Goal: Information Seeking & Learning: Find specific fact

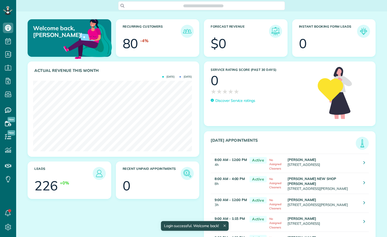
scroll to position [71, 159]
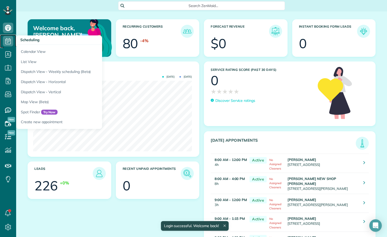
click at [8, 43] on icon at bounding box center [8, 41] width 10 height 10
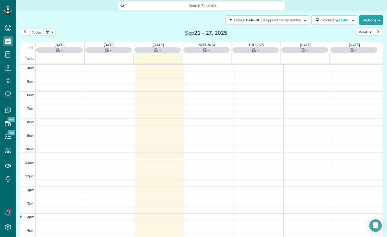
scroll to position [37, 0]
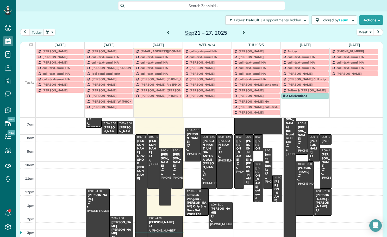
click at [51, 30] on button "button" at bounding box center [49, 32] width 12 height 7
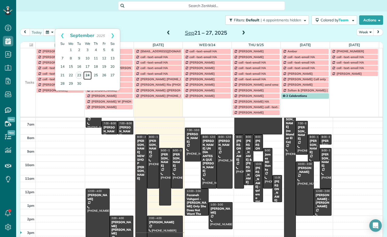
click at [88, 74] on link "24" at bounding box center [87, 75] width 8 height 8
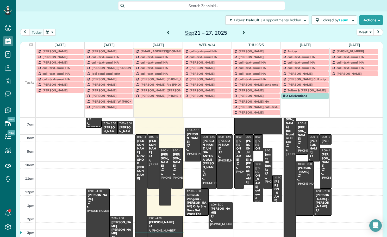
click at [360, 32] on button "Week" at bounding box center [364, 32] width 17 height 7
click at [358, 44] on link "Day" at bounding box center [377, 44] width 41 height 10
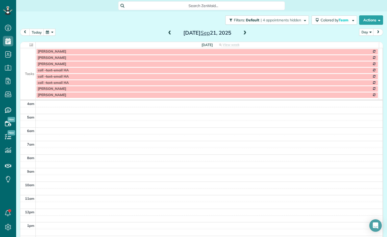
scroll to position [41, 0]
click at [35, 32] on button "today" at bounding box center [36, 32] width 15 height 7
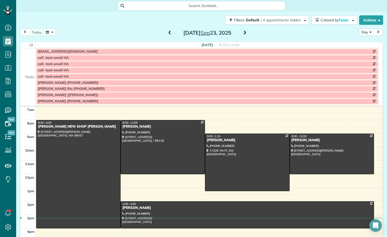
click at [245, 32] on span at bounding box center [245, 33] width 6 height 5
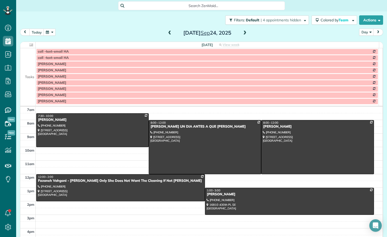
click at [34, 62] on td at bounding box center [27, 64] width 15 height 6
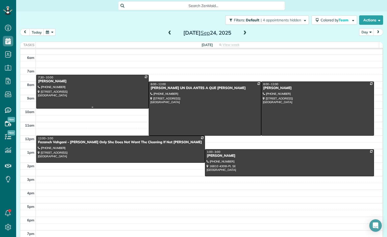
click at [103, 90] on div at bounding box center [92, 91] width 112 height 33
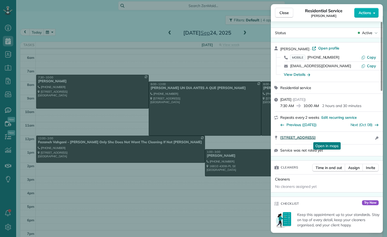
drag, startPoint x: 278, startPoint y: 140, endPoint x: 342, endPoint y: 138, distance: 63.5
click at [342, 138] on div "503 7th Ave Fox Island WA 98333 Open in maps Open in maps Open access informati…" at bounding box center [327, 138] width 112 height 12
click at [367, 54] on div "MOBILE (661) 904-1879 Copy" at bounding box center [329, 57] width 99 height 8
click at [366, 57] on button "Copy" at bounding box center [368, 57] width 15 height 5
click at [296, 72] on div "View Details" at bounding box center [297, 74] width 26 height 5
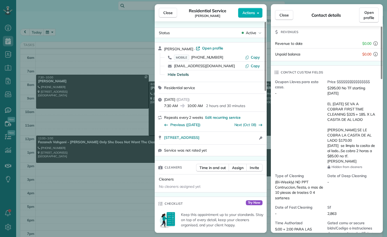
scroll to position [105, 0]
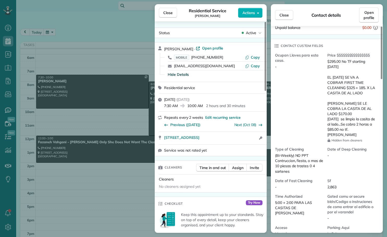
drag, startPoint x: 168, startPoint y: 13, endPoint x: 181, endPoint y: 101, distance: 89.1
click at [168, 13] on span "Close" at bounding box center [167, 12] width 9 height 5
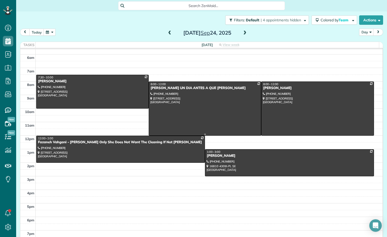
click at [171, 103] on div at bounding box center [205, 109] width 112 height 54
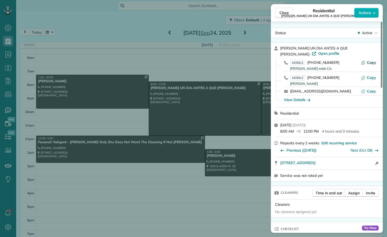
click at [370, 63] on span "Copy" at bounding box center [371, 62] width 9 height 5
drag, startPoint x: 278, startPoint y: 163, endPoint x: 367, endPoint y: 163, distance: 88.5
click at [367, 163] on div "29503 215th Avenue Southeast Kent WA 98042 Open in maps Open in maps Open acces…" at bounding box center [327, 163] width 112 height 12
click at [296, 99] on div "View Details" at bounding box center [297, 99] width 26 height 5
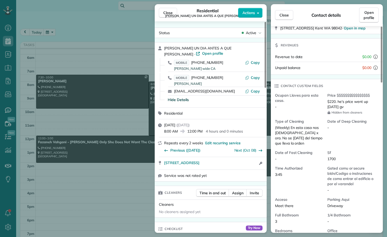
scroll to position [104, 0]
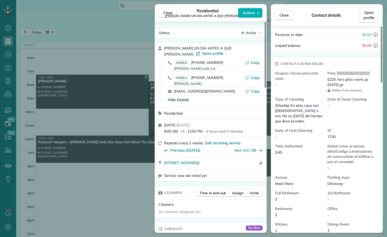
drag, startPoint x: 165, startPoint y: 10, endPoint x: 141, endPoint y: 7, distance: 23.9
click at [165, 10] on span "Close" at bounding box center [167, 12] width 9 height 5
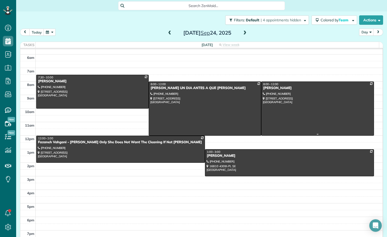
click at [307, 98] on div at bounding box center [317, 109] width 112 height 54
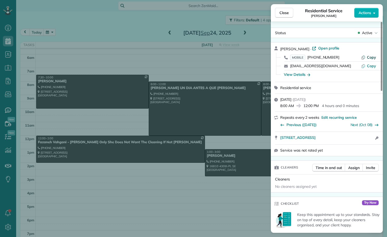
click at [371, 58] on span "Copy" at bounding box center [371, 57] width 9 height 5
drag, startPoint x: 279, startPoint y: 139, endPoint x: 345, endPoint y: 140, distance: 65.9
click at [345, 140] on div "34088 56th ave s auburn WA 98001 Open in maps Open in maps Open access informat…" at bounding box center [327, 138] width 112 height 12
click at [302, 72] on div "View Details" at bounding box center [297, 74] width 26 height 5
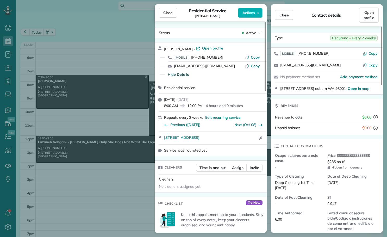
scroll to position [53, 0]
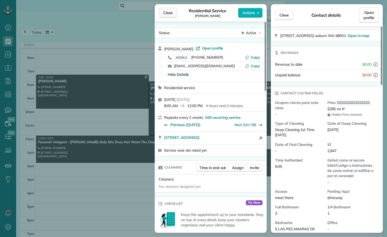
click at [166, 11] on span "Close" at bounding box center [167, 12] width 9 height 5
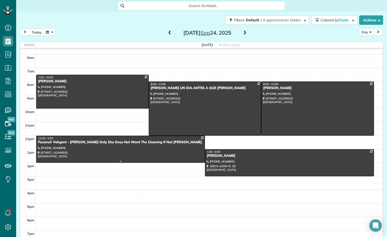
click at [112, 145] on div at bounding box center [120, 149] width 168 height 27
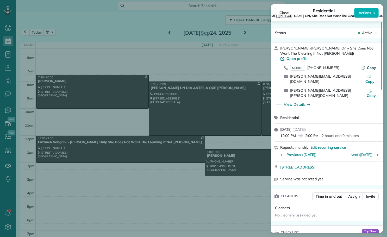
click at [373, 65] on span "Copy" at bounding box center [371, 67] width 9 height 5
drag, startPoint x: 278, startPoint y: 152, endPoint x: 375, endPoint y: 152, distance: 97.1
click at [375, 161] on div "1909 10th AVE W UNIT 105 Seattle WA 98119 Open in maps Open in maps" at bounding box center [327, 166] width 112 height 11
click at [291, 102] on div "View Details" at bounding box center [297, 104] width 26 height 5
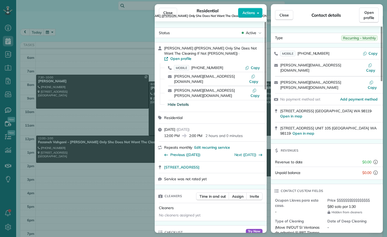
scroll to position [104, 0]
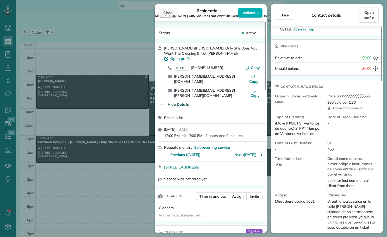
click at [169, 11] on span "Close" at bounding box center [167, 12] width 9 height 5
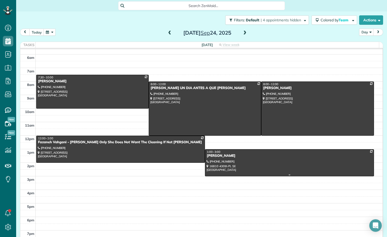
click at [268, 161] on div at bounding box center [289, 162] width 168 height 27
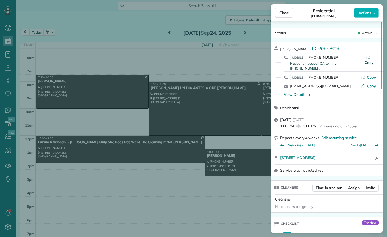
click at [370, 60] on span "Copy" at bounding box center [368, 62] width 9 height 5
drag, startPoint x: 278, startPoint y: 153, endPoint x: 369, endPoint y: 153, distance: 90.9
click at [369, 153] on div "16810 430th PL SE NorthBend WA 98045 Open in maps Open in maps Open access info…" at bounding box center [327, 158] width 112 height 12
click at [299, 92] on div "View Details" at bounding box center [297, 94] width 26 height 5
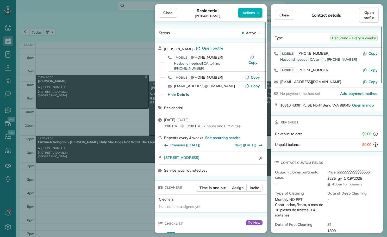
scroll to position [53, 0]
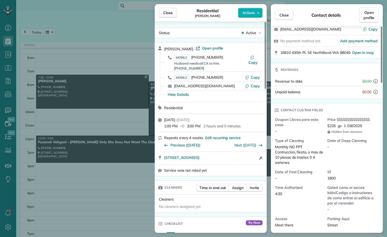
click at [165, 13] on span "Close" at bounding box center [167, 12] width 9 height 5
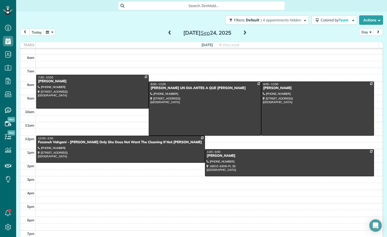
click at [244, 34] on span at bounding box center [245, 33] width 6 height 5
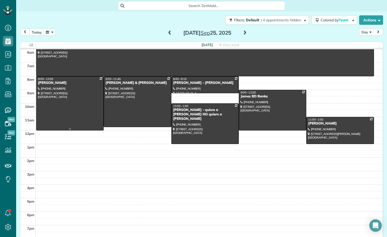
scroll to position [1, 0]
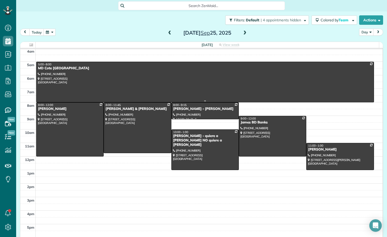
click at [118, 74] on div at bounding box center [204, 82] width 337 height 40
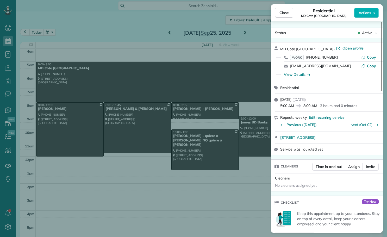
drag, startPoint x: 279, startPoint y: 139, endPoint x: 358, endPoint y: 141, distance: 80.0
click at [358, 141] on div "27203 216 Ave SE Maple Valley WA 98038" at bounding box center [327, 137] width 112 height 11
click at [368, 56] on span "Copy" at bounding box center [371, 57] width 9 height 5
drag, startPoint x: 288, startPoint y: 11, endPoint x: 233, endPoint y: 44, distance: 63.8
click at [288, 11] on span "Close" at bounding box center [283, 12] width 9 height 5
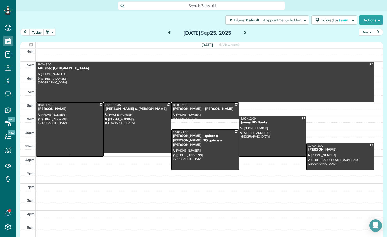
click at [75, 127] on div at bounding box center [69, 130] width 67 height 54
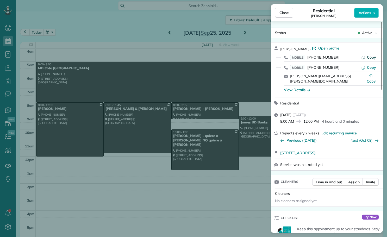
click at [372, 59] on span "Copy" at bounding box center [371, 57] width 9 height 5
drag, startPoint x: 281, startPoint y: 149, endPoint x: 365, endPoint y: 152, distance: 84.4
click at [365, 152] on div "5110 NE 184th ST Lake Forest Park WA 98155" at bounding box center [327, 152] width 112 height 11
click at [299, 87] on div "View Details" at bounding box center [297, 89] width 26 height 5
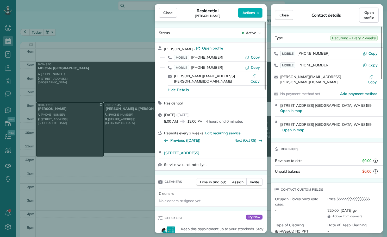
scroll to position [78, 0]
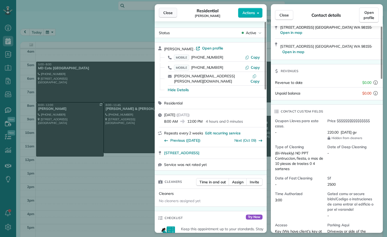
click at [165, 11] on span "Close" at bounding box center [167, 12] width 9 height 5
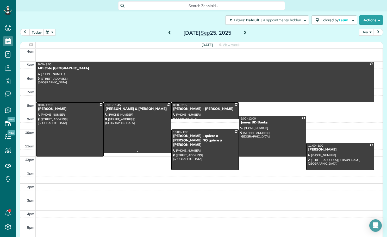
click at [140, 127] on div at bounding box center [137, 128] width 67 height 50
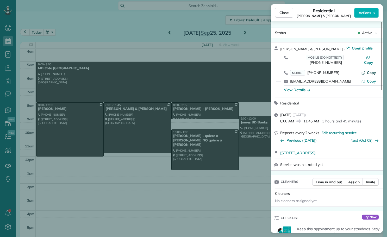
click at [373, 70] on span "Copy" at bounding box center [371, 72] width 9 height 5
drag, startPoint x: 279, startPoint y: 148, endPoint x: 369, endPoint y: 149, distance: 89.8
click at [369, 149] on div "17007 Southeast 224th Street Kent WA 98042 Open in maps Open in maps" at bounding box center [327, 152] width 112 height 11
click at [294, 87] on div "View Details" at bounding box center [297, 89] width 26 height 5
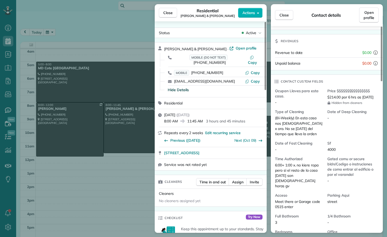
scroll to position [79, 0]
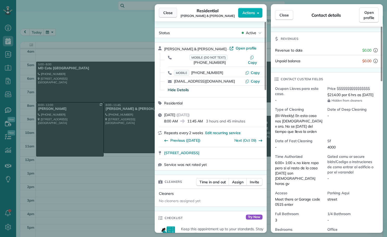
click at [166, 11] on span "Close" at bounding box center [167, 12] width 9 height 5
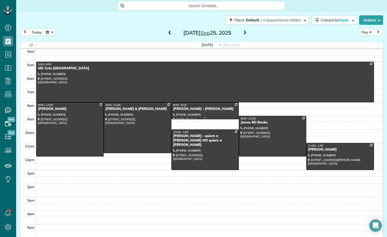
click at [197, 107] on div "Gayle Bramlage - Monica" at bounding box center [205, 109] width 64 height 4
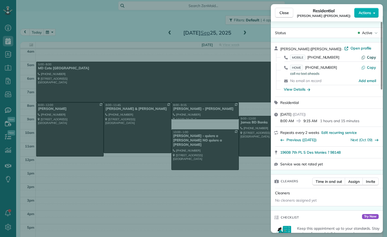
click at [373, 56] on span "Copy" at bounding box center [371, 57] width 9 height 5
drag, startPoint x: 278, startPoint y: 152, endPoint x: 341, endPoint y: 152, distance: 63.0
click at [341, 152] on div "19608 7th PL S Des Monies ? 98148 Open in maps Open in maps" at bounding box center [327, 152] width 112 height 11
click at [301, 87] on div "View Details" at bounding box center [297, 89] width 26 height 5
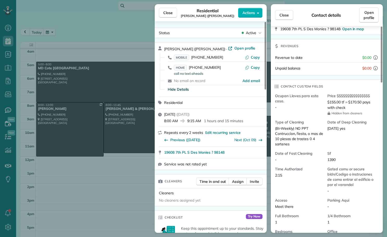
scroll to position [79, 0]
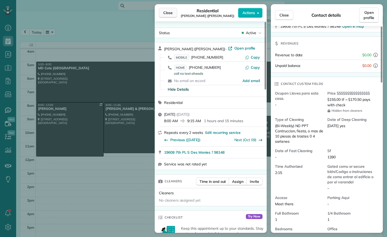
click at [164, 10] on button "Close" at bounding box center [168, 13] width 18 height 10
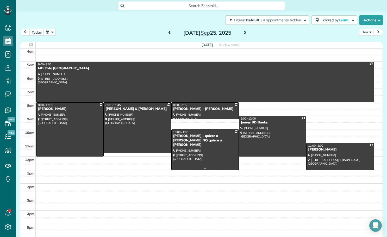
click at [209, 141] on div "Jackie Johnston - quiere a Iris NO quiere a Dalia" at bounding box center [205, 140] width 64 height 13
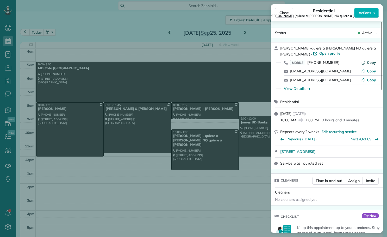
click at [368, 61] on span "Copy" at bounding box center [371, 62] width 9 height 5
drag, startPoint x: 278, startPoint y: 151, endPoint x: 347, endPoint y: 154, distance: 69.5
click at [347, 154] on div "12511 SE 273rd Place Kent WA 98032 Open in maps Open in maps" at bounding box center [327, 151] width 112 height 11
click at [298, 89] on div "View Details" at bounding box center [297, 88] width 26 height 5
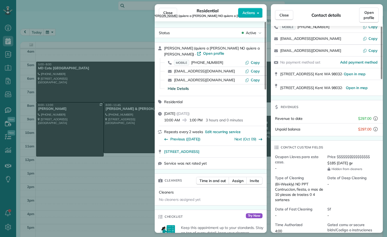
scroll to position [53, 0]
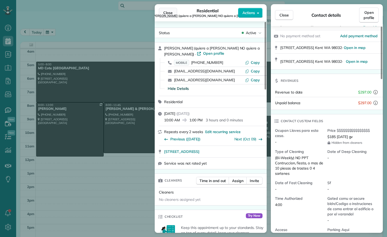
click at [164, 14] on span "Close" at bounding box center [167, 12] width 9 height 5
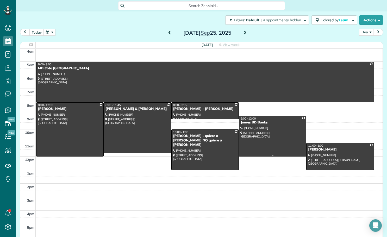
click at [272, 136] on div at bounding box center [272, 136] width 67 height 40
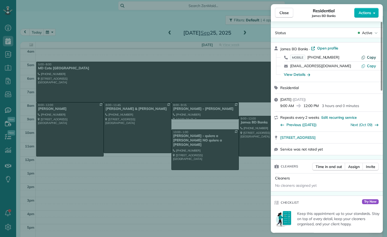
click at [364, 57] on icon "button" at bounding box center [363, 57] width 4 height 4
drag, startPoint x: 279, startPoint y: 137, endPoint x: 344, endPoint y: 144, distance: 65.2
click at [344, 143] on div "28845 229th Avenue Southeast Black Diamond WA 98010 Open in maps Open in maps" at bounding box center [327, 137] width 112 height 11
click at [293, 75] on div "View Details" at bounding box center [297, 74] width 26 height 5
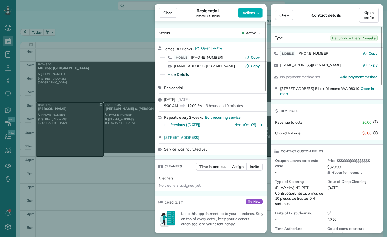
scroll to position [79, 0]
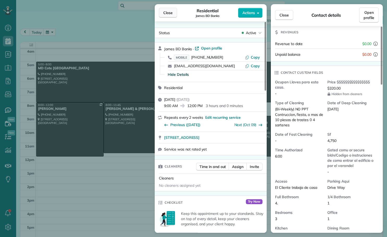
click at [165, 13] on span "Close" at bounding box center [167, 12] width 9 height 5
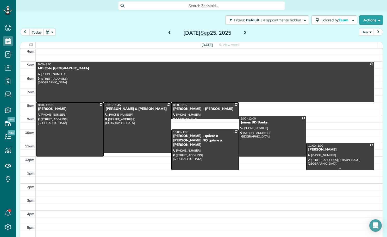
click at [325, 157] on div at bounding box center [339, 156] width 67 height 27
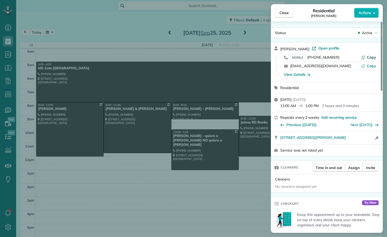
click at [373, 57] on span "Copy" at bounding box center [371, 57] width 9 height 5
drag, startPoint x: 279, startPoint y: 137, endPoint x: 353, endPoint y: 141, distance: 74.3
click at [353, 141] on div "1117 West Howe Street Seattle WA 98119 Open access information" at bounding box center [327, 138] width 112 height 12
click at [291, 74] on div "View Details" at bounding box center [297, 74] width 26 height 5
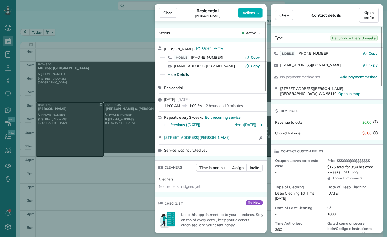
scroll to position [52, 0]
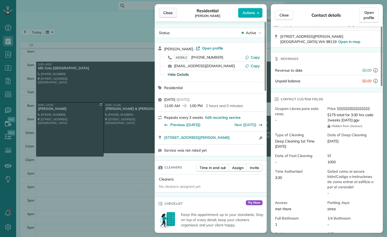
click at [165, 11] on span "Close" at bounding box center [167, 12] width 9 height 5
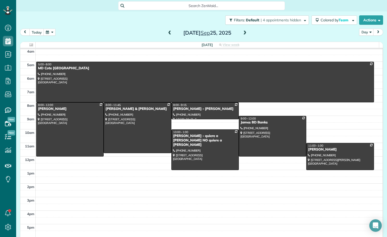
click at [243, 30] on span at bounding box center [245, 33] width 6 height 8
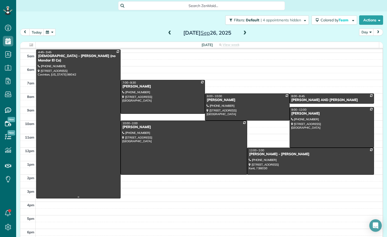
scroll to position [1, 0]
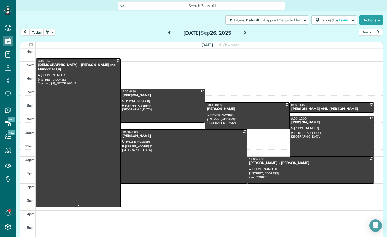
click at [99, 97] on div at bounding box center [78, 133] width 84 height 148
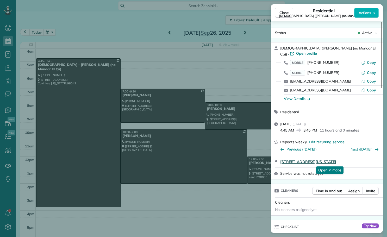
drag, startPoint x: 279, startPoint y: 162, endPoint x: 375, endPoint y: 162, distance: 96.3
click at [375, 162] on div "26223 164th AVE SE Covinton Washington 98042 Open in maps Open in maps" at bounding box center [327, 161] width 112 height 11
click at [368, 63] on span "Copy" at bounding box center [371, 62] width 9 height 5
click at [296, 99] on div "View Details" at bounding box center [297, 98] width 26 height 5
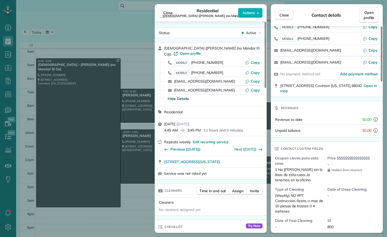
scroll to position [53, 0]
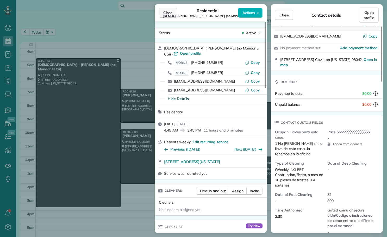
click at [167, 8] on button "Close" at bounding box center [168, 13] width 18 height 10
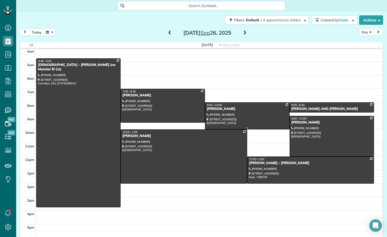
click at [244, 115] on div at bounding box center [247, 116] width 84 height 27
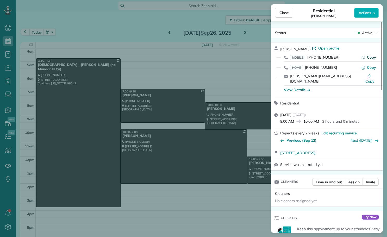
click at [371, 58] on span "Copy" at bounding box center [371, 57] width 9 height 5
drag, startPoint x: 279, startPoint y: 148, endPoint x: 352, endPoint y: 148, distance: 73.2
click at [352, 148] on div "21711 NE 70th St Redmond WA 98053 Open in maps Open in maps" at bounding box center [327, 152] width 112 height 11
click at [294, 87] on div "View Details" at bounding box center [297, 89] width 26 height 5
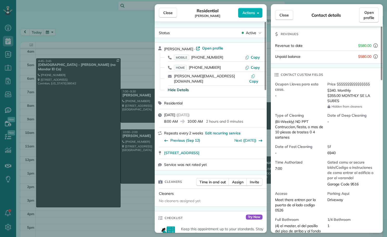
scroll to position [104, 0]
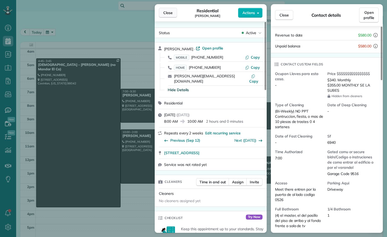
click at [166, 13] on span "Close" at bounding box center [167, 12] width 9 height 5
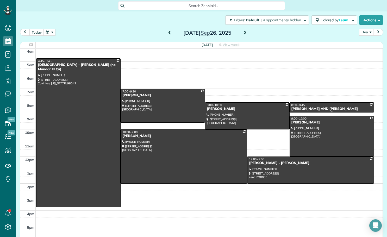
click at [313, 108] on div "KATHY AND STEVE WILSON" at bounding box center [331, 109] width 81 height 4
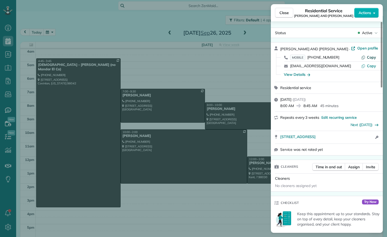
click at [367, 57] on button "Copy" at bounding box center [368, 57] width 15 height 5
drag, startPoint x: 278, startPoint y: 137, endPoint x: 364, endPoint y: 138, distance: 86.2
click at [364, 138] on div "16308 SE 254TH ST COVINGTON WA 98042 Open in maps Open in maps Open access info…" at bounding box center [327, 137] width 112 height 12
click at [299, 72] on div "View Details" at bounding box center [297, 74] width 26 height 5
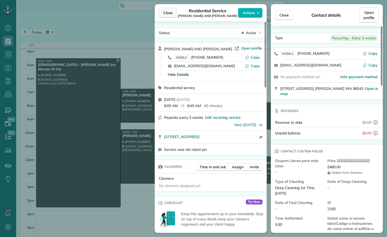
click at [168, 11] on span "Close" at bounding box center [167, 12] width 9 height 5
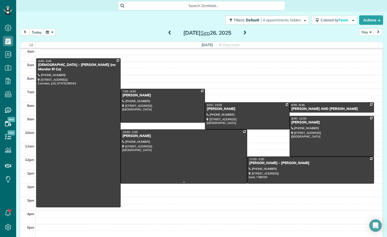
click at [226, 157] on div at bounding box center [184, 157] width 126 height 54
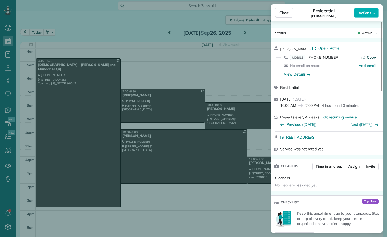
click at [370, 57] on span "Copy" at bounding box center [371, 57] width 9 height 5
drag, startPoint x: 279, startPoint y: 137, endPoint x: 369, endPoint y: 137, distance: 89.6
click at [369, 137] on div "949 Aberdeen ave NE D-114 Renton WA 98056 Open in maps Open in maps" at bounding box center [327, 136] width 112 height 11
click at [301, 76] on div "View Details" at bounding box center [297, 74] width 26 height 5
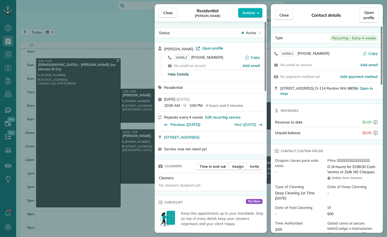
scroll to position [78, 0]
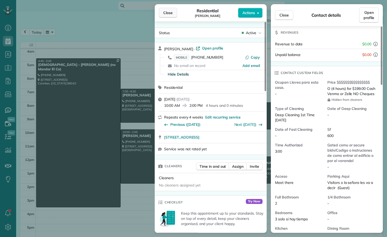
click at [163, 12] on button "Close" at bounding box center [168, 13] width 18 height 10
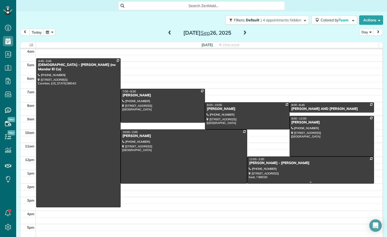
click at [308, 166] on div at bounding box center [310, 170] width 126 height 27
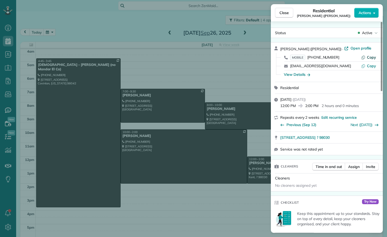
click at [375, 58] on span "Copy" at bounding box center [371, 57] width 9 height 5
drag, startPoint x: 278, startPoint y: 138, endPoint x: 338, endPoint y: 140, distance: 59.9
click at [338, 140] on div "24714 94th AVE S Kent ? 98030" at bounding box center [327, 137] width 112 height 11
click at [299, 73] on div "View Details" at bounding box center [297, 74] width 26 height 5
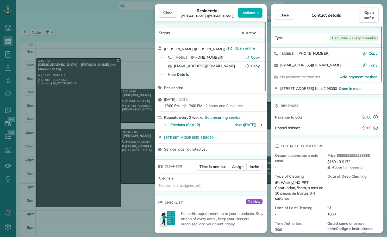
drag, startPoint x: 172, startPoint y: 10, endPoint x: 170, endPoint y: 12, distance: 3.3
click at [172, 10] on button "Close" at bounding box center [168, 13] width 18 height 10
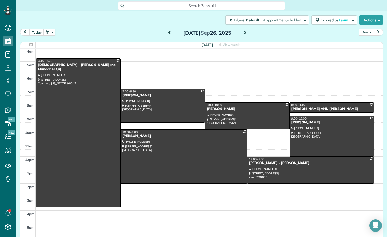
click at [242, 33] on span at bounding box center [245, 33] width 6 height 5
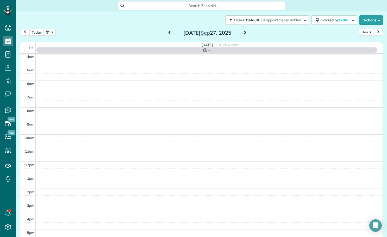
scroll to position [27, 0]
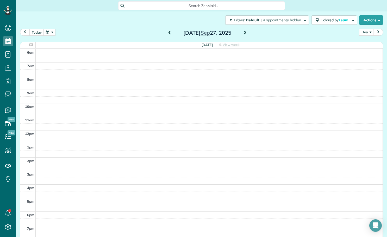
click at [242, 33] on span at bounding box center [245, 33] width 6 height 5
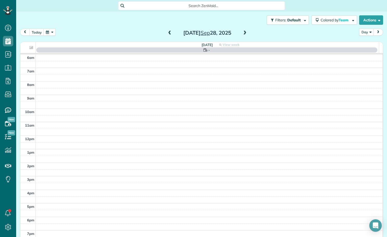
click at [242, 33] on span at bounding box center [245, 33] width 6 height 5
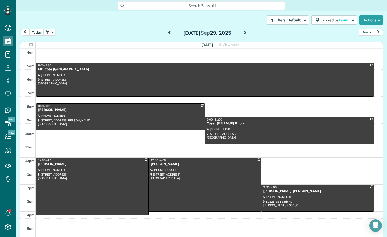
scroll to position [22, 0]
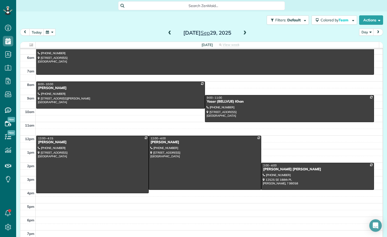
click at [242, 33] on span at bounding box center [245, 33] width 6 height 5
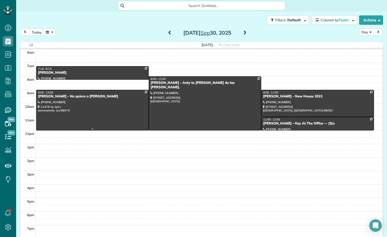
scroll to position [1, 0]
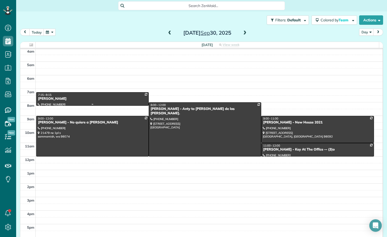
click at [102, 95] on div "7:15 - 8:15" at bounding box center [92, 95] width 109 height 4
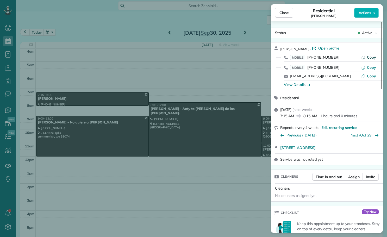
click at [371, 59] on span "Copy" at bounding box center [371, 57] width 9 height 5
drag, startPoint x: 277, startPoint y: 149, endPoint x: 366, endPoint y: 148, distance: 89.0
click at [366, 148] on div "21803 Quiet Water Loop E Lake Tapps WA 98391 Open in maps Open in maps" at bounding box center [327, 147] width 112 height 11
click at [285, 14] on span "Close" at bounding box center [283, 12] width 9 height 5
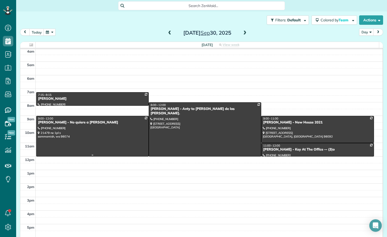
click at [68, 127] on div at bounding box center [92, 136] width 112 height 40
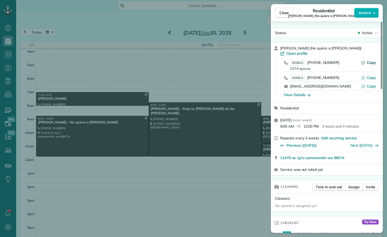
click at [371, 60] on span "Copy" at bounding box center [371, 62] width 9 height 5
click at [369, 75] on span "Copy" at bounding box center [371, 77] width 9 height 5
drag, startPoint x: 278, startPoint y: 154, endPoint x: 355, endPoint y: 152, distance: 77.4
click at [355, 152] on div "21479 ne 1pl s sammamish wa 98074 Open in maps Open in maps" at bounding box center [327, 157] width 112 height 11
click at [294, 92] on div "View Details" at bounding box center [297, 94] width 26 height 5
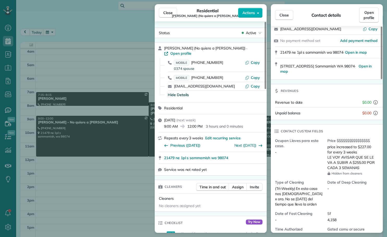
scroll to position [79, 0]
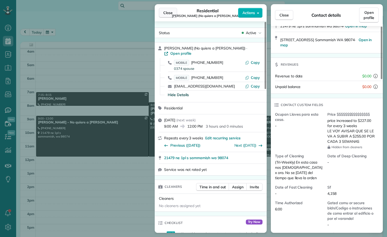
click at [172, 12] on span "Close" at bounding box center [167, 12] width 9 height 5
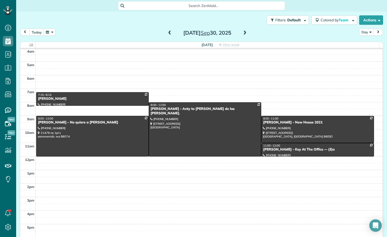
click at [215, 77] on div "4am 5am 6am 7am 8am 9am 10am 11am 12pm 1pm 2pm 3pm 4pm 5pm 6pm 7pm 7:15 - 8:15 …" at bounding box center [201, 156] width 362 height 216
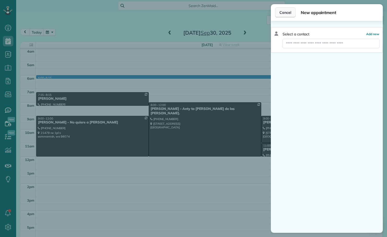
click at [289, 10] on span "Cancel" at bounding box center [285, 12] width 12 height 5
